Goal: Transaction & Acquisition: Purchase product/service

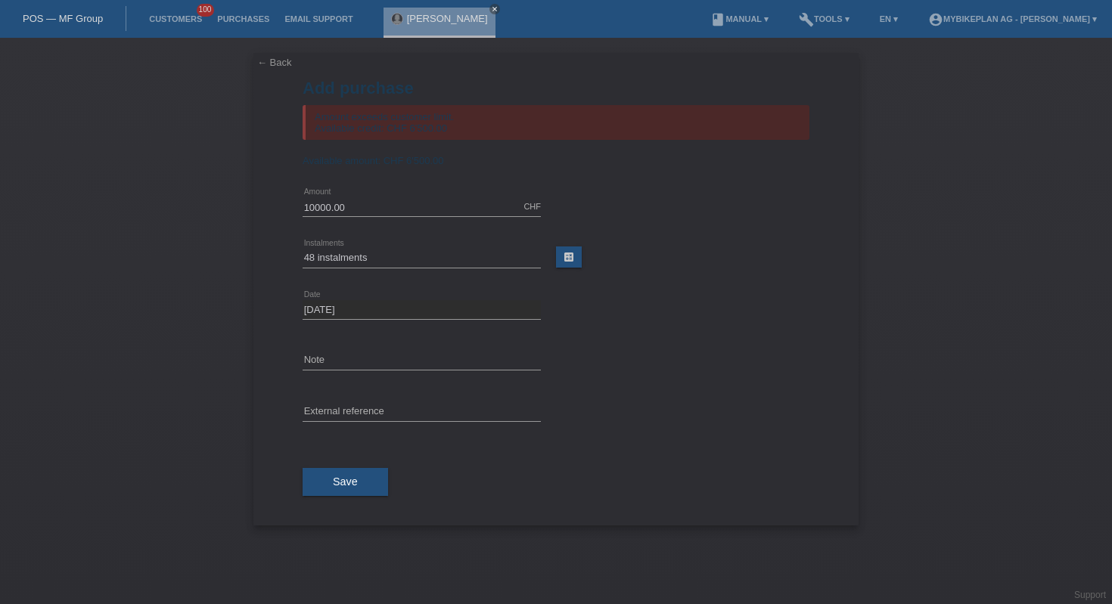
select select "488"
click at [67, 11] on div "POS — MF Group" at bounding box center [63, 18] width 126 height 25
click at [85, 20] on link "POS — MF Group" at bounding box center [63, 18] width 80 height 11
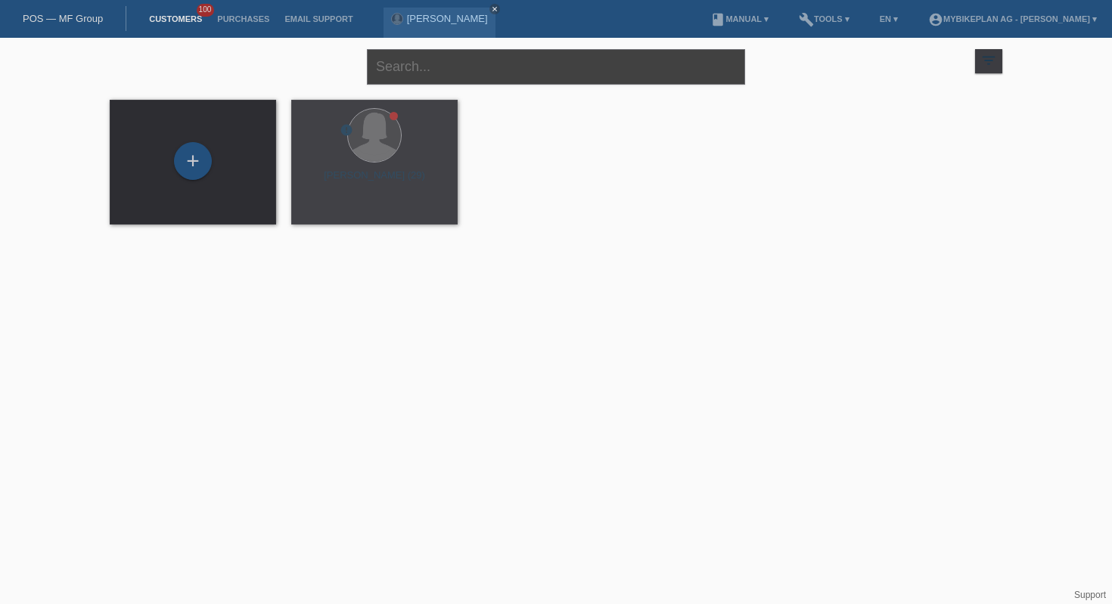
click at [438, 80] on input "text" at bounding box center [556, 67] width 378 height 36
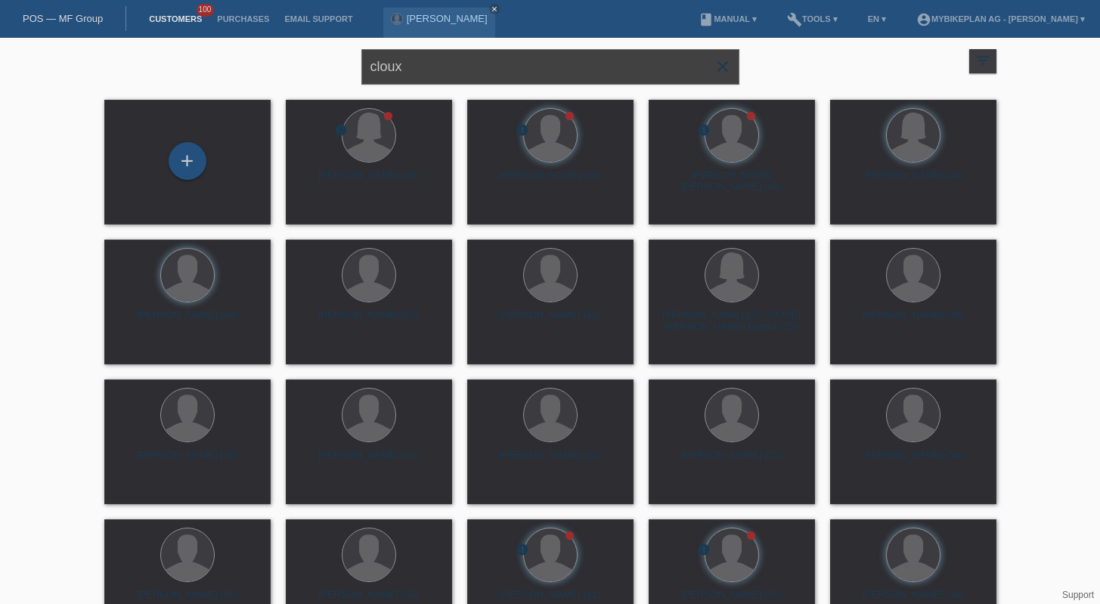
type input "cloux"
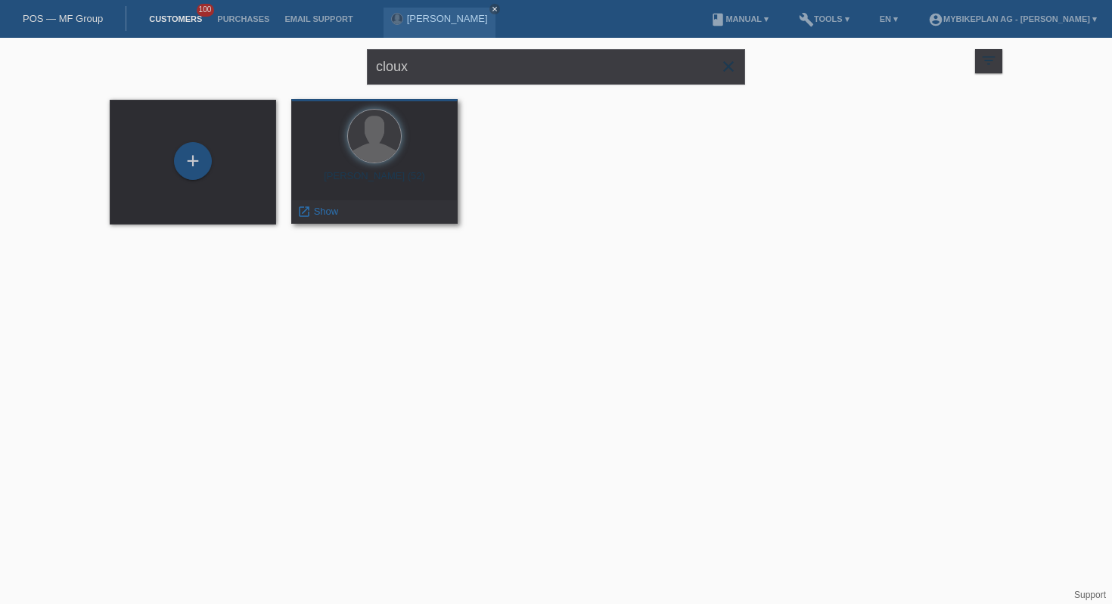
click at [393, 167] on div "daniel cloux (52) launch Show" at bounding box center [374, 161] width 166 height 125
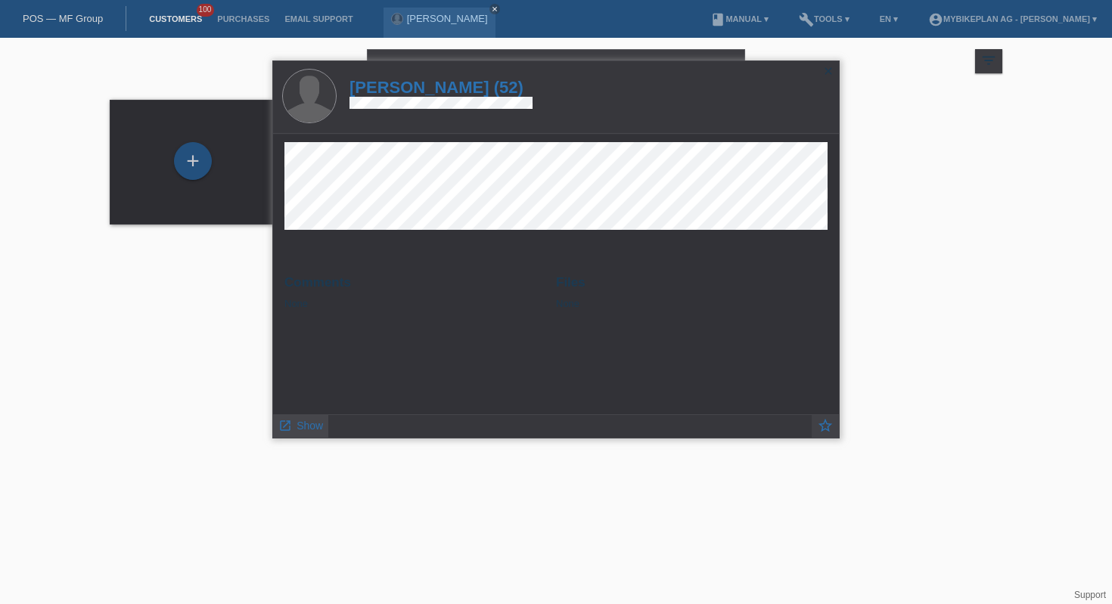
click at [305, 428] on span "Show" at bounding box center [309, 426] width 26 height 12
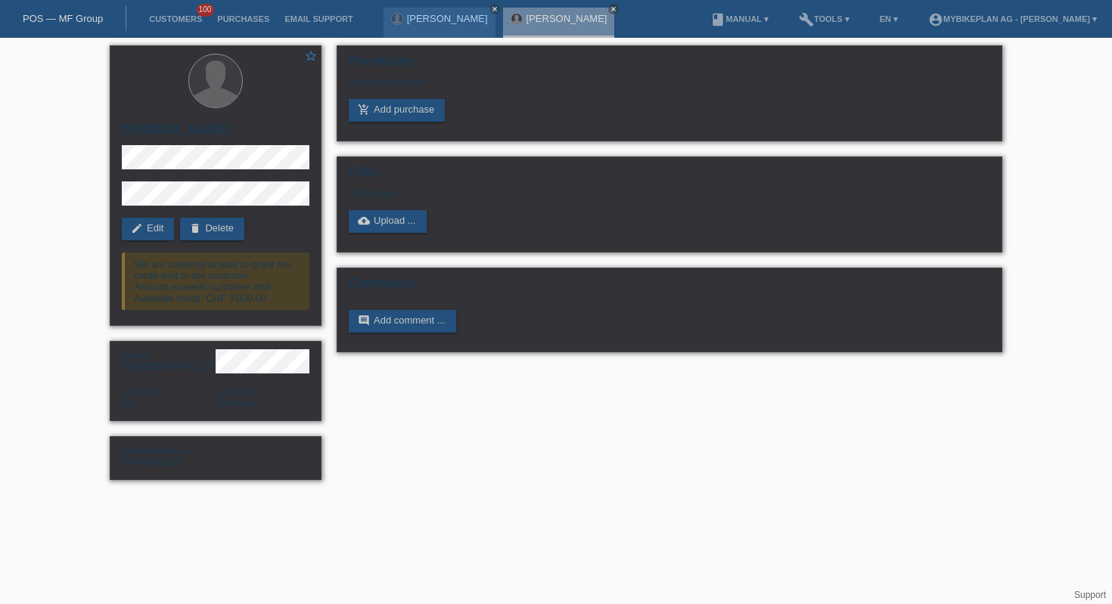
click at [56, 10] on div "POS — MF Group" at bounding box center [63, 18] width 126 height 25
click at [64, 20] on link "POS — MF Group" at bounding box center [63, 18] width 80 height 11
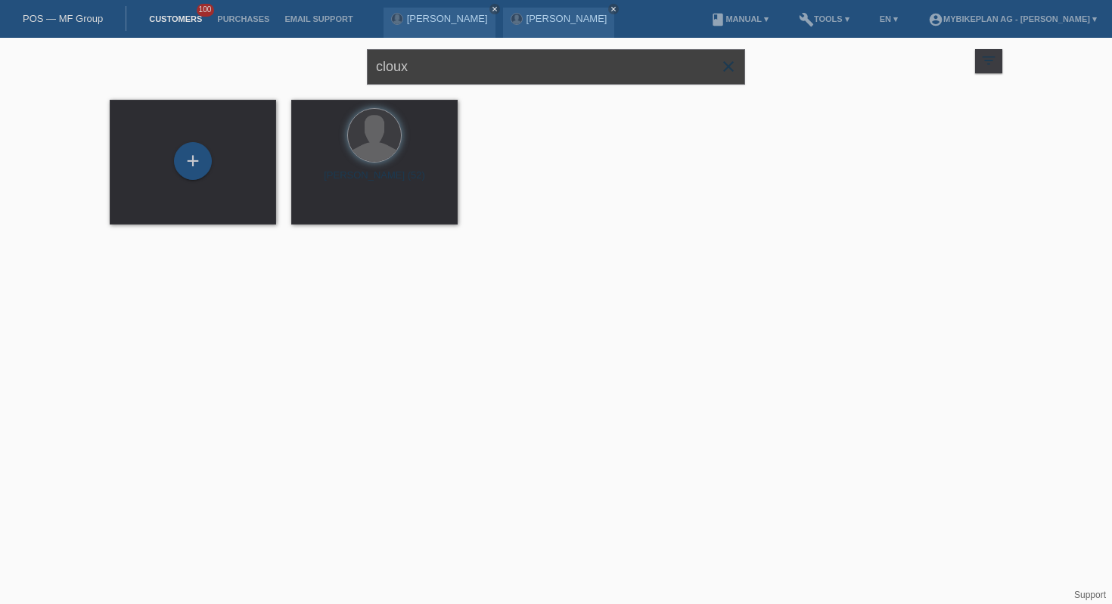
click at [422, 66] on input "cloux" at bounding box center [556, 67] width 378 height 36
type input "Araz Adil"
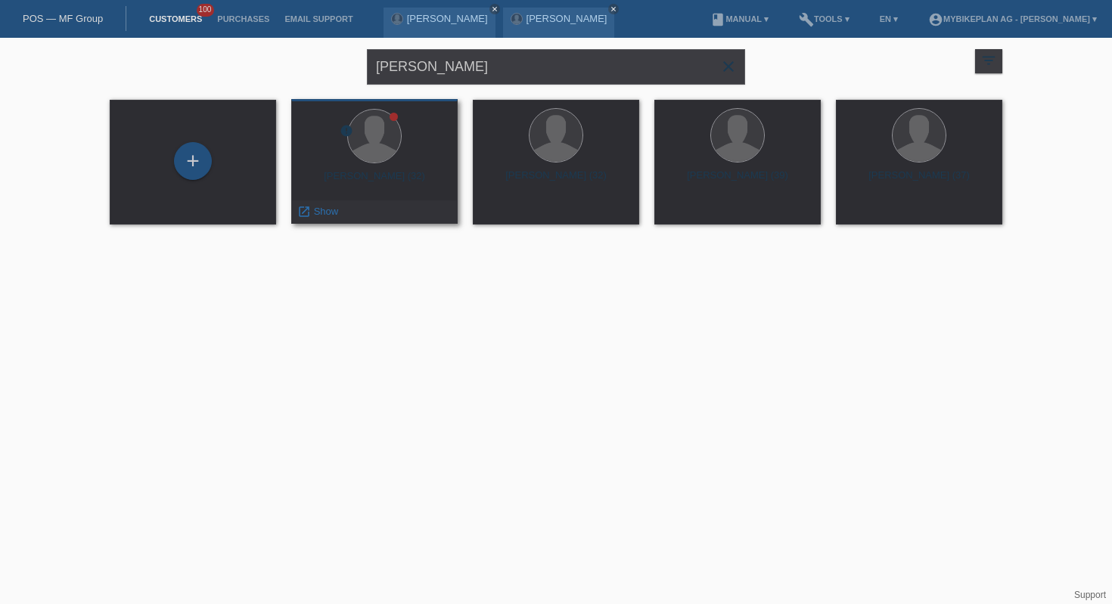
click at [355, 209] on div "launch Show" at bounding box center [374, 211] width 165 height 23
click at [299, 214] on icon "launch" at bounding box center [304, 212] width 14 height 14
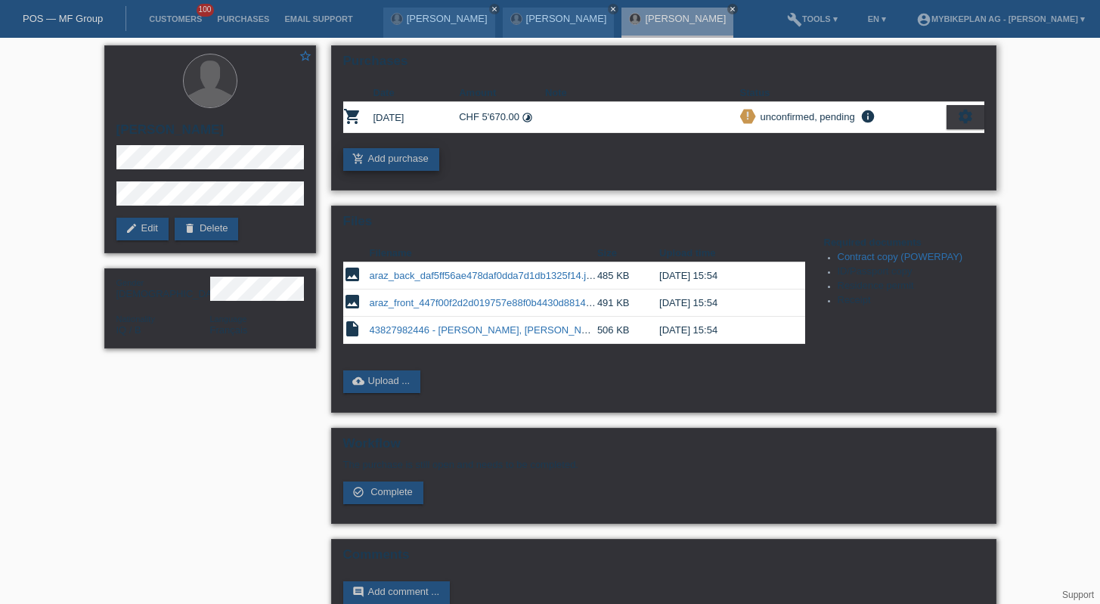
click at [400, 164] on link "add_shopping_cart Add purchase" at bounding box center [391, 159] width 96 height 23
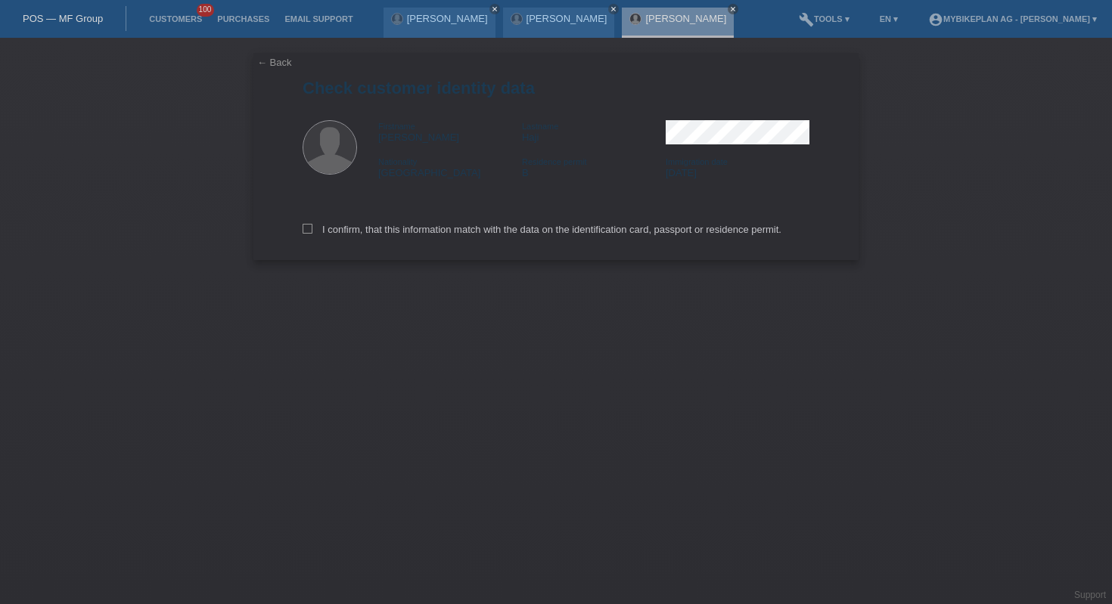
click at [437, 239] on div "I confirm, that this information match with the data on the identification card…" at bounding box center [555, 227] width 507 height 67
click at [437, 230] on label "I confirm, that this information match with the data on the identification card…" at bounding box center [541, 229] width 479 height 11
click at [312, 230] on input "I confirm, that this information match with the data on the identification card…" at bounding box center [307, 229] width 10 height 10
checkbox input "true"
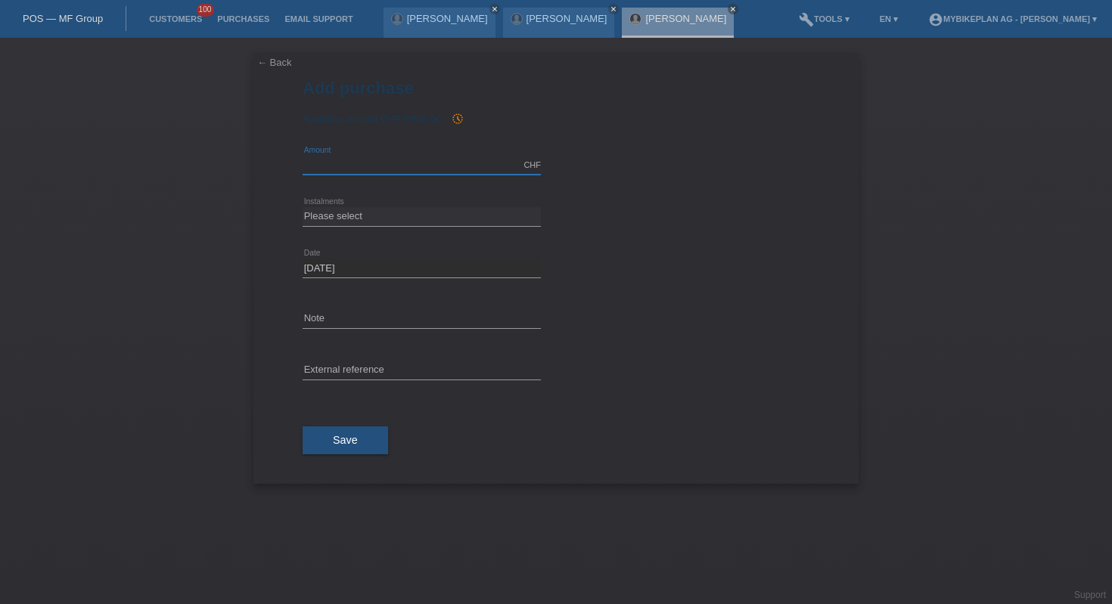
click at [391, 160] on input "text" at bounding box center [421, 165] width 238 height 19
type input "5370.00"
click at [399, 219] on select "Please select 6 instalments 12 instalments 18 instalments 24 instalments 36 ins…" at bounding box center [421, 216] width 238 height 18
select select "488"
click at [325, 377] on input "text" at bounding box center [421, 370] width 238 height 19
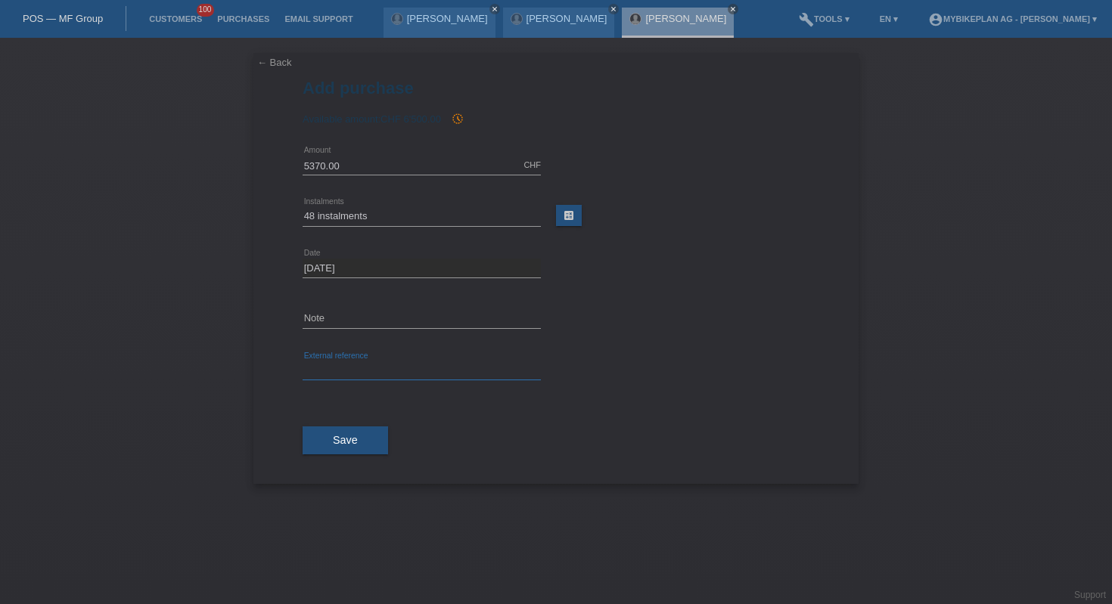
click at [325, 377] on input "text" at bounding box center [421, 370] width 238 height 19
paste input "44193954564"
type input "44193954564"
click at [352, 438] on span "Save" at bounding box center [345, 440] width 25 height 12
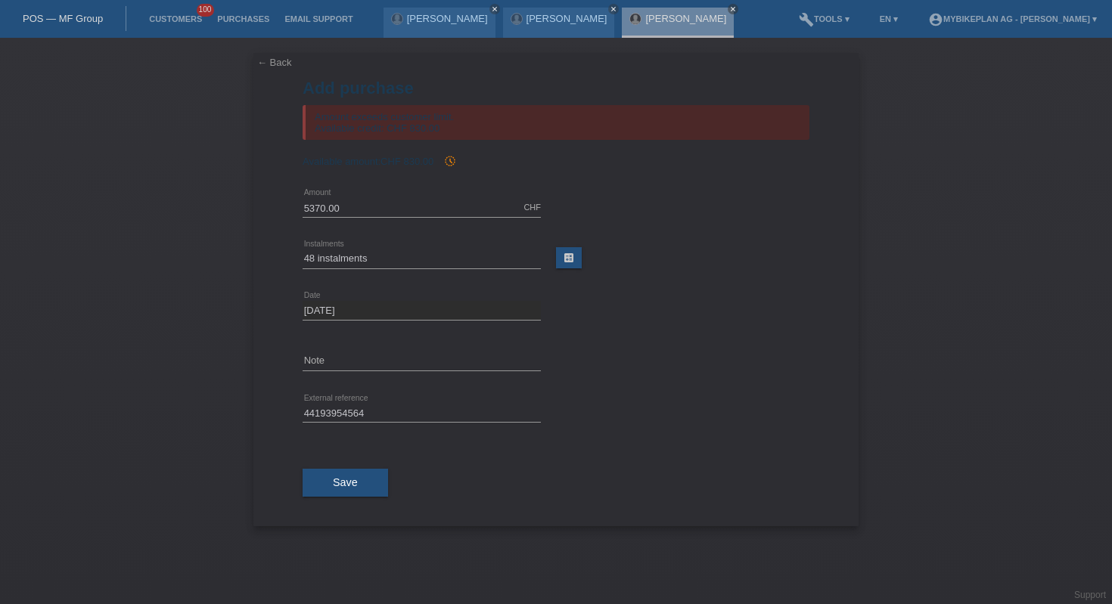
click at [275, 58] on link "← Back" at bounding box center [274, 62] width 35 height 11
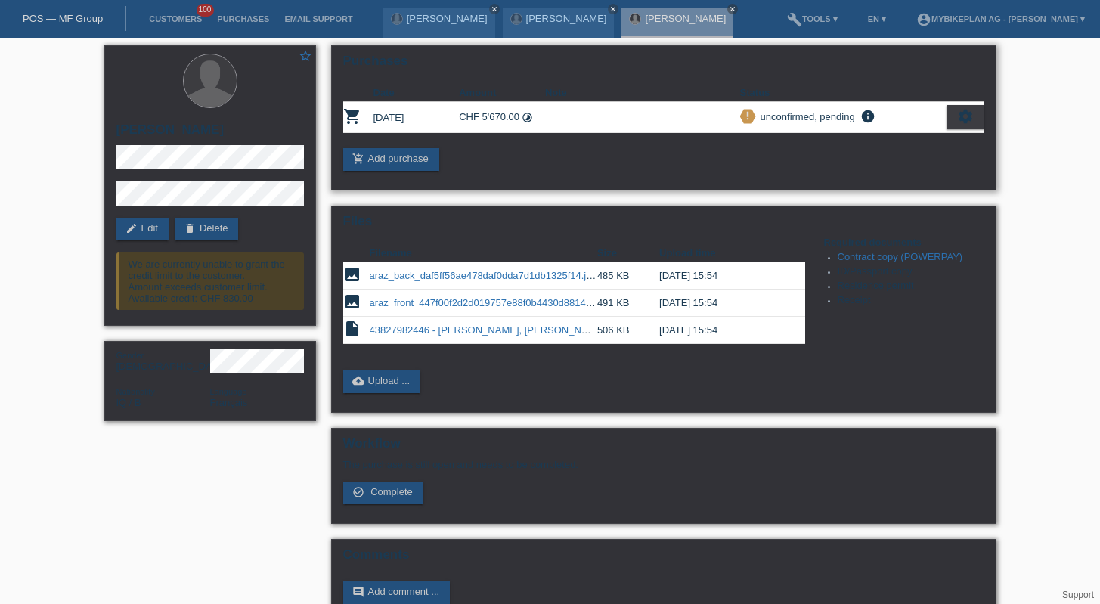
click at [975, 129] on div "settings" at bounding box center [966, 117] width 38 height 24
click at [950, 119] on div "settings" at bounding box center [966, 117] width 38 height 24
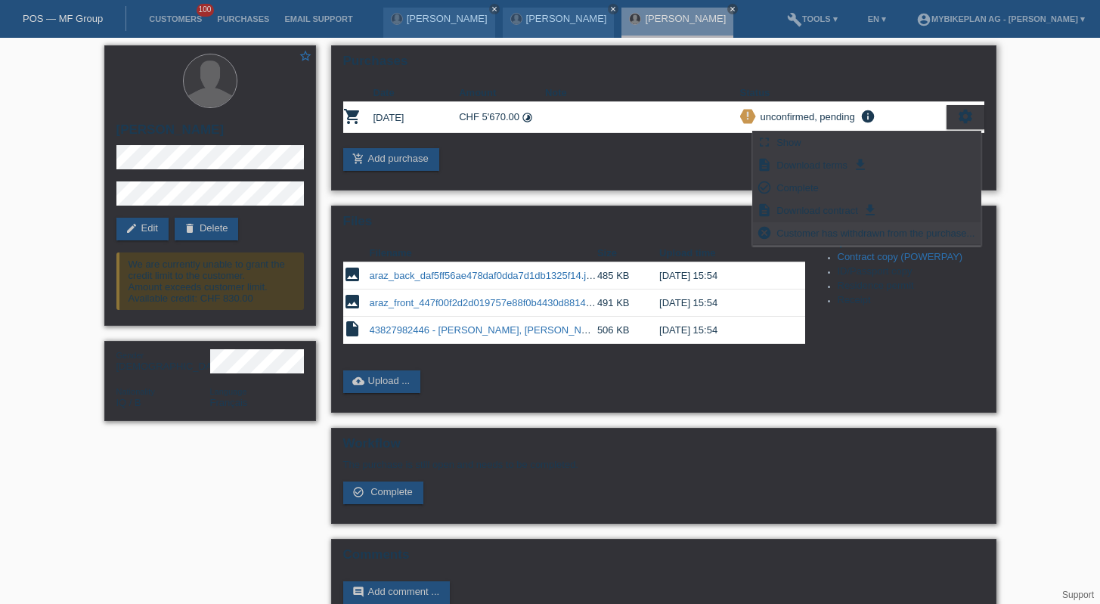
click at [819, 233] on span "Customer has withdrawn from the purchase..." at bounding box center [875, 233] width 203 height 18
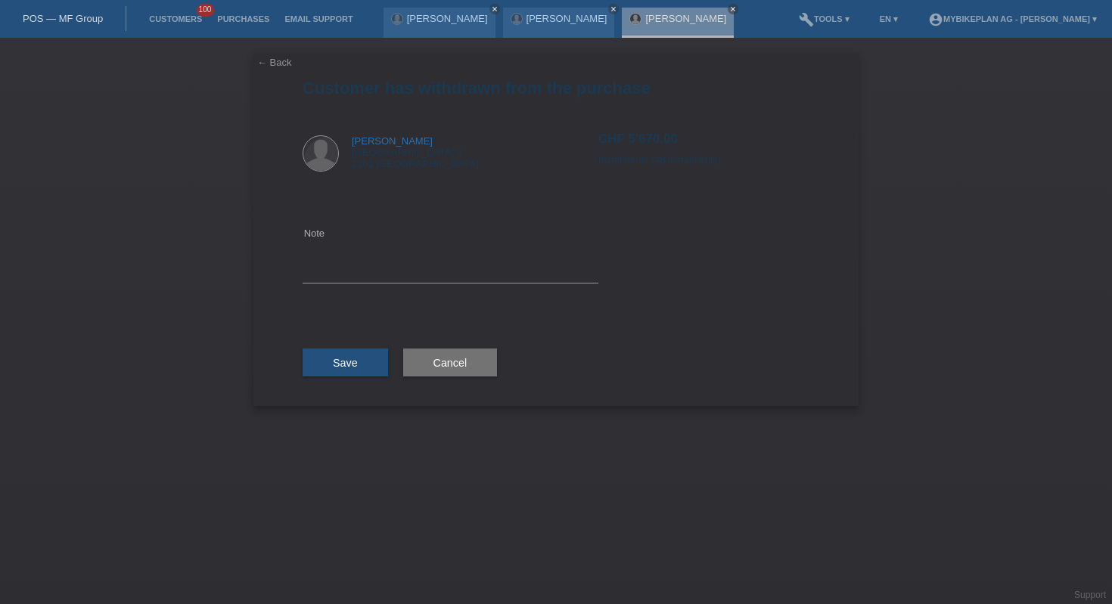
click at [464, 285] on div "Note" at bounding box center [450, 254] width 296 height 121
click at [458, 268] on textarea at bounding box center [450, 254] width 296 height 58
type textarea "crosell"
click at [358, 361] on button "Save" at bounding box center [344, 363] width 85 height 29
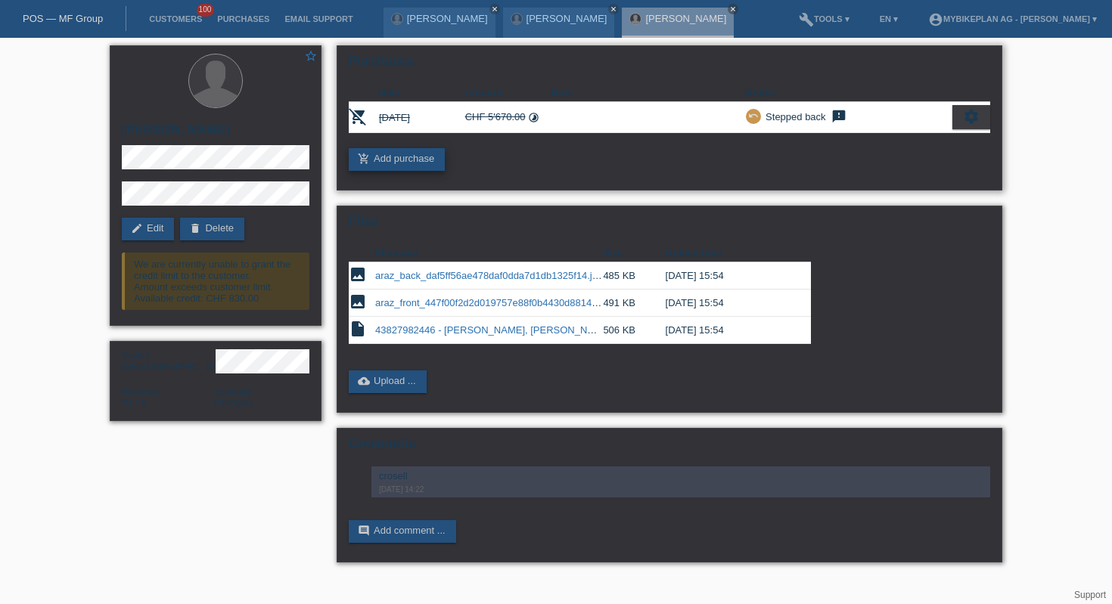
click at [371, 154] on link "add_shopping_cart Add purchase" at bounding box center [397, 159] width 96 height 23
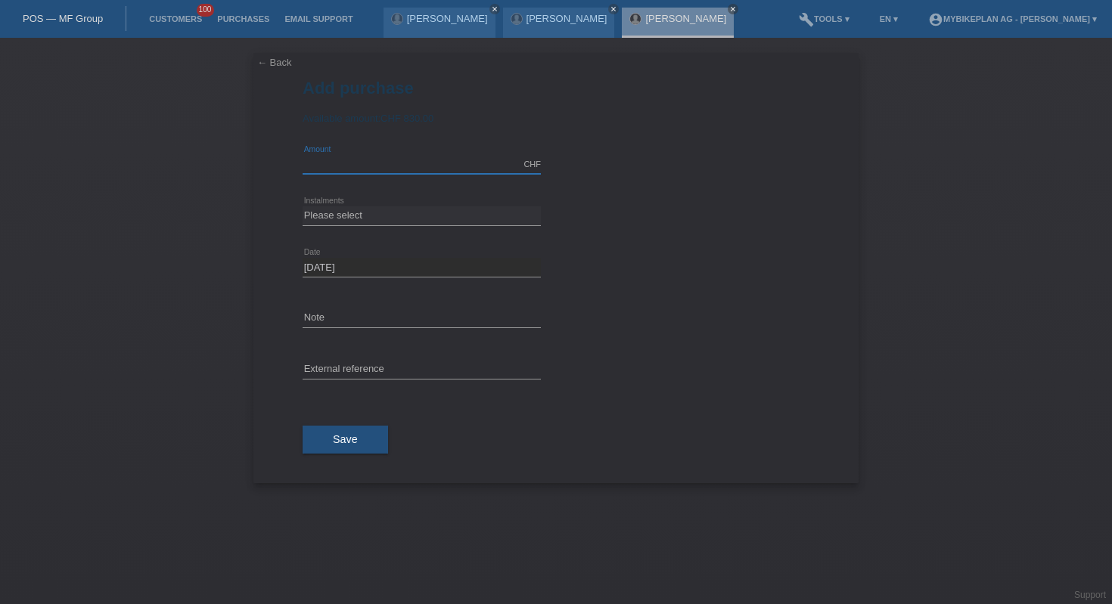
click at [426, 165] on input "text" at bounding box center [421, 164] width 238 height 19
type input "5"
type input "2"
type input "5370.00"
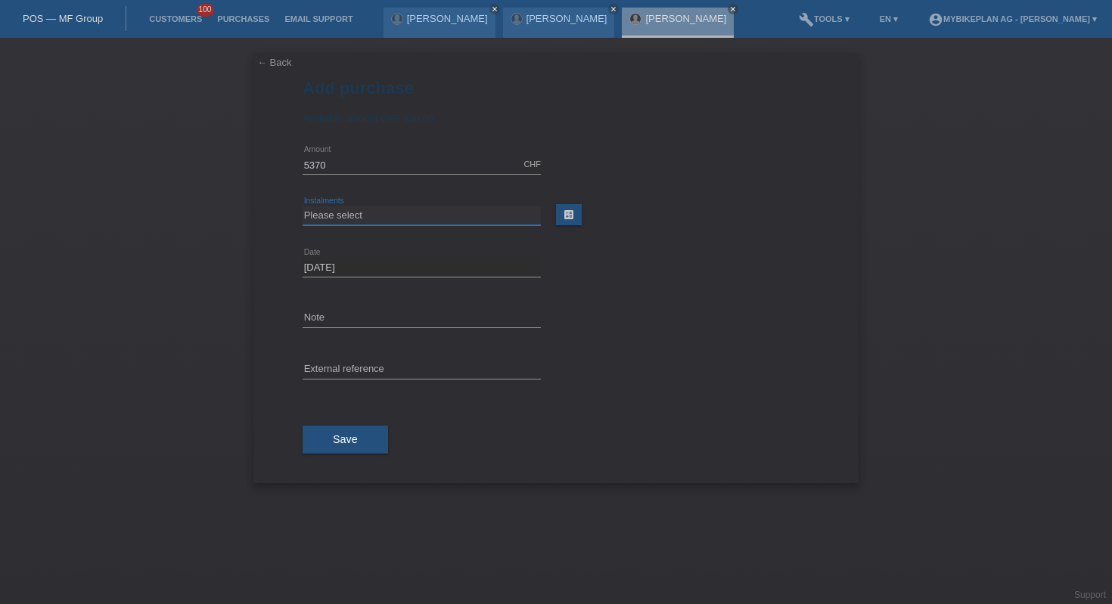
click at [414, 223] on select "Please select 6 instalments 12 instalments 18 instalments 24 instalments 36 ins…" at bounding box center [421, 215] width 238 height 18
select select "488"
click at [357, 374] on input "text" at bounding box center [421, 370] width 238 height 19
paste input "44193954564"
type input "44193954564"
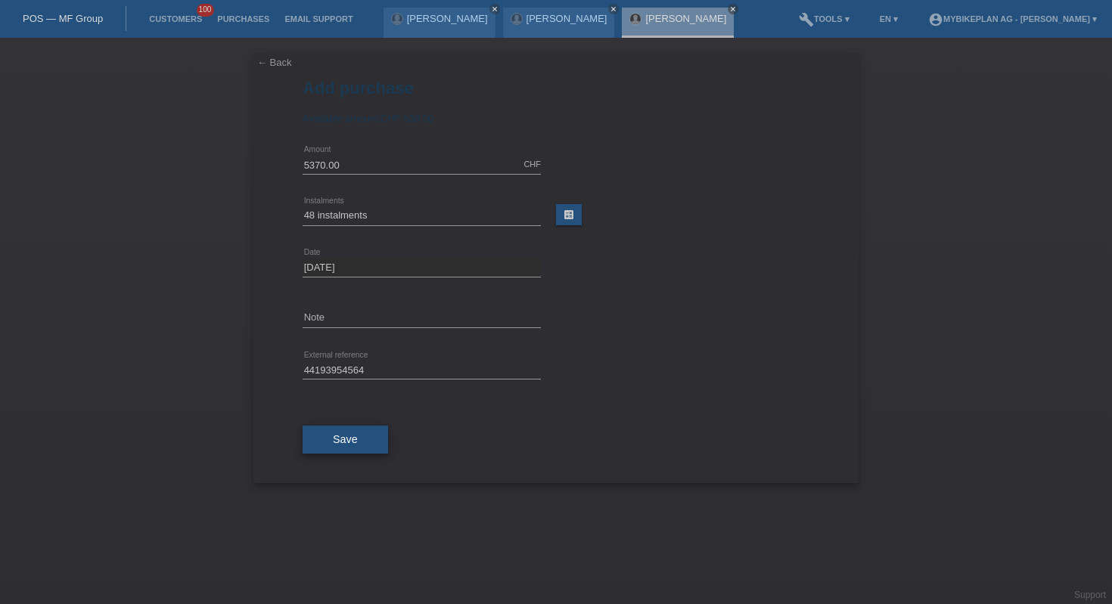
click at [364, 430] on button "Save" at bounding box center [344, 440] width 85 height 29
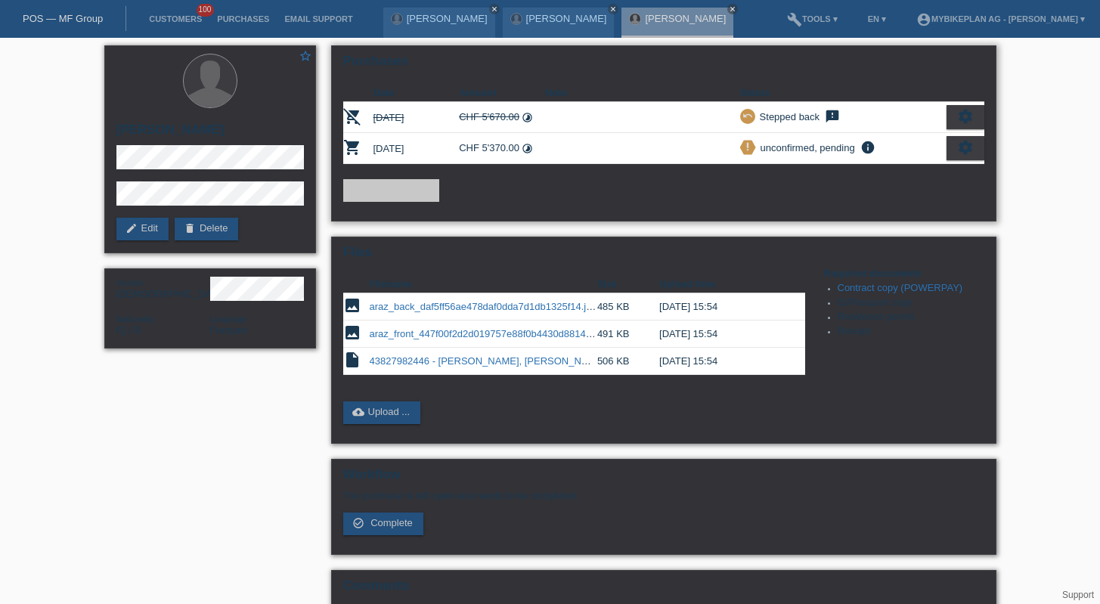
click at [967, 156] on icon "settings" at bounding box center [965, 147] width 17 height 17
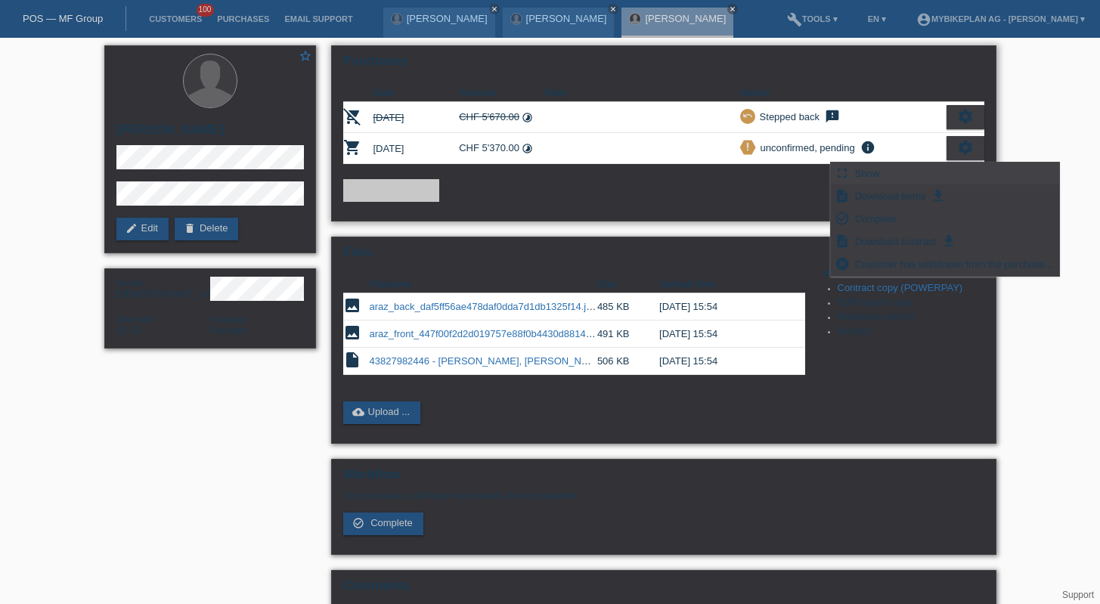
click at [850, 169] on div "fullscreen Show" at bounding box center [945, 174] width 228 height 23
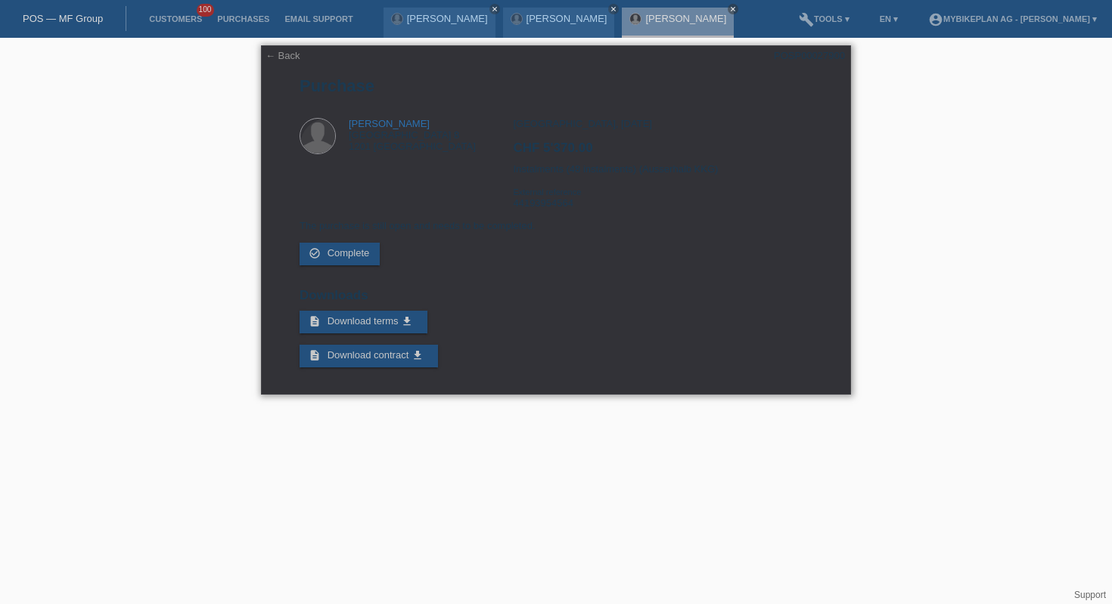
click at [793, 58] on div "POSP00027900" at bounding box center [809, 55] width 71 height 11
copy div "POSP00027900"
